Goal: Navigation & Orientation: Find specific page/section

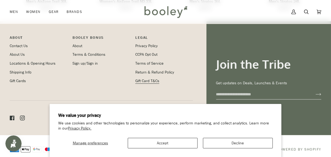
scroll to position [725, 0]
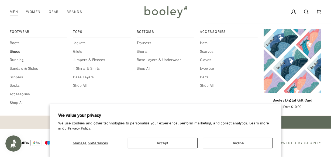
click at [13, 51] on span "Shoes" at bounding box center [39, 52] width 58 height 6
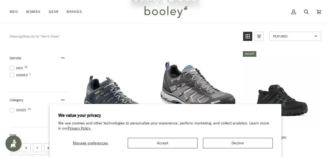
scroll to position [73, 0]
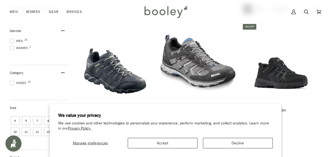
click at [193, 138] on button "Accept" at bounding box center [163, 143] width 70 height 11
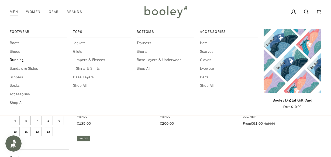
click at [18, 61] on span "Running" at bounding box center [39, 60] width 58 height 6
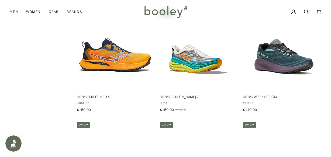
scroll to position [539, 0]
